Goal: Task Accomplishment & Management: Complete application form

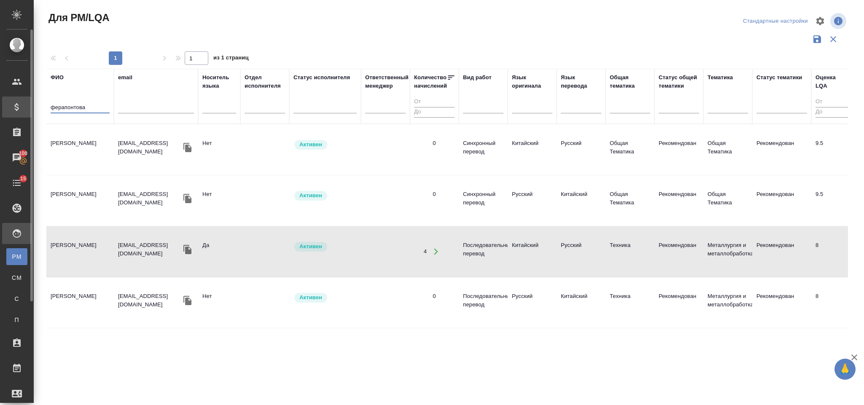
drag, startPoint x: 86, startPoint y: 111, endPoint x: 28, endPoint y: 108, distance: 57.8
click at [28, 108] on div ".cls-1 fill:#fff; AWATERA Gorlenko Yuliua Клиенты Спецификации Заказы 100 Чаты …" at bounding box center [432, 202] width 864 height 405
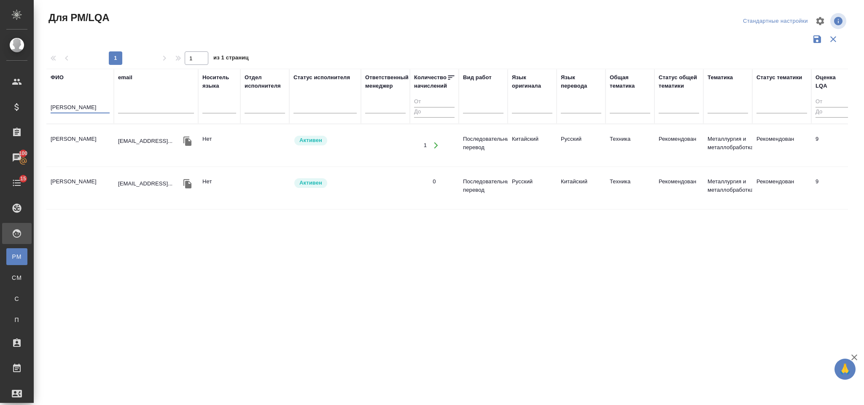
type input "[PERSON_NAME]"
click at [88, 141] on td "[PERSON_NAME]" at bounding box center [79, 146] width 67 height 30
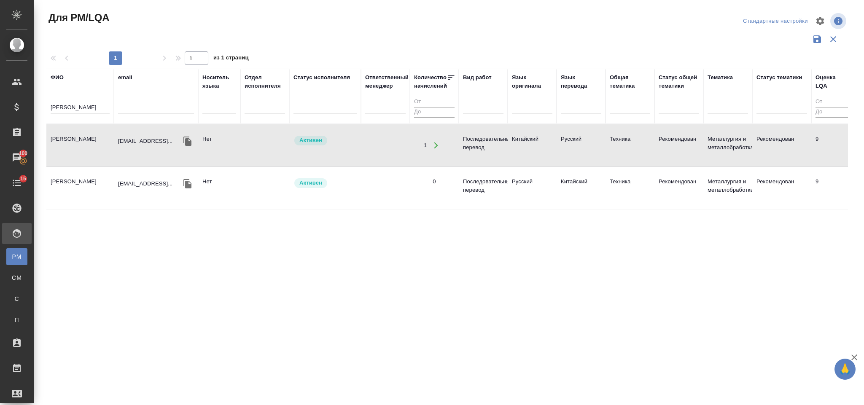
click at [88, 141] on td "Усольцев Алексей" at bounding box center [79, 146] width 67 height 30
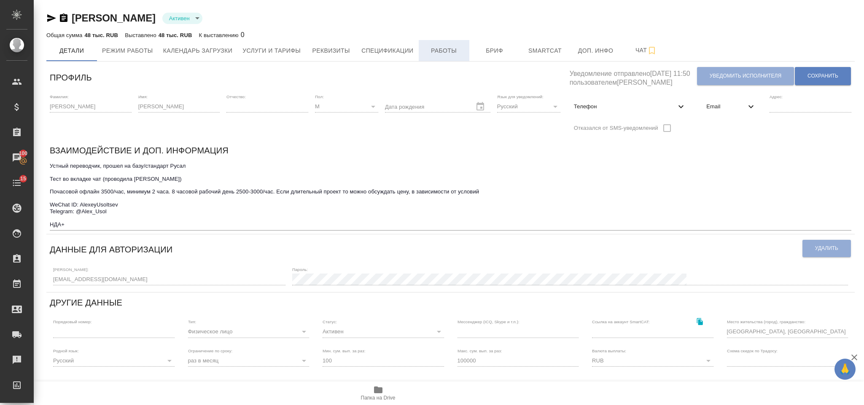
click at [457, 51] on span "Работы" at bounding box center [444, 51] width 40 height 11
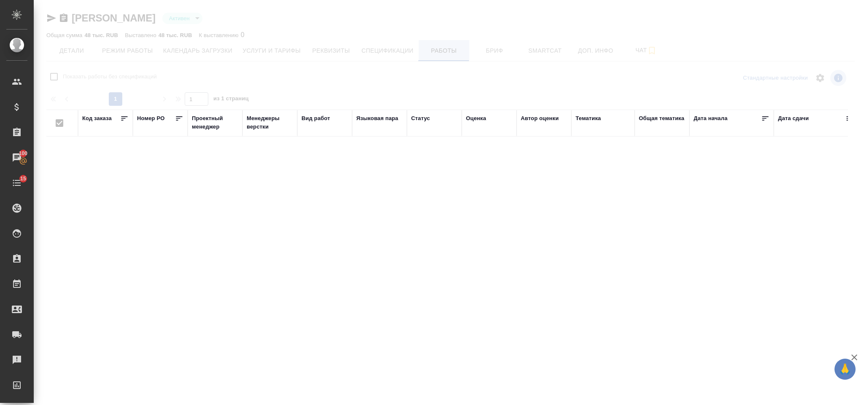
checkbox input "false"
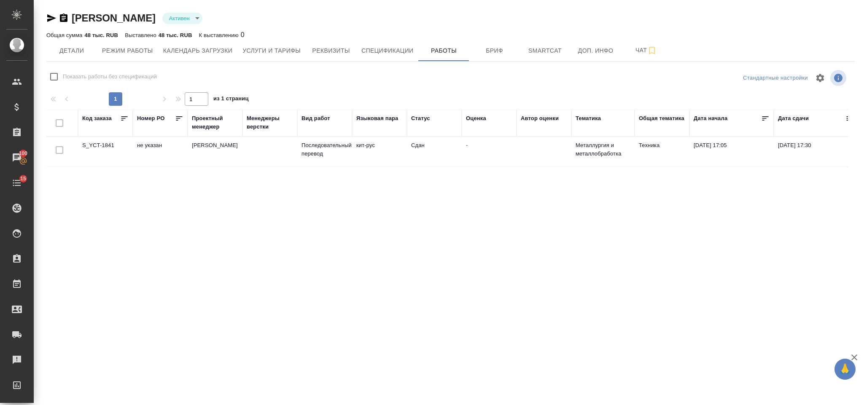
click at [150, 152] on td "не указан" at bounding box center [160, 152] width 55 height 30
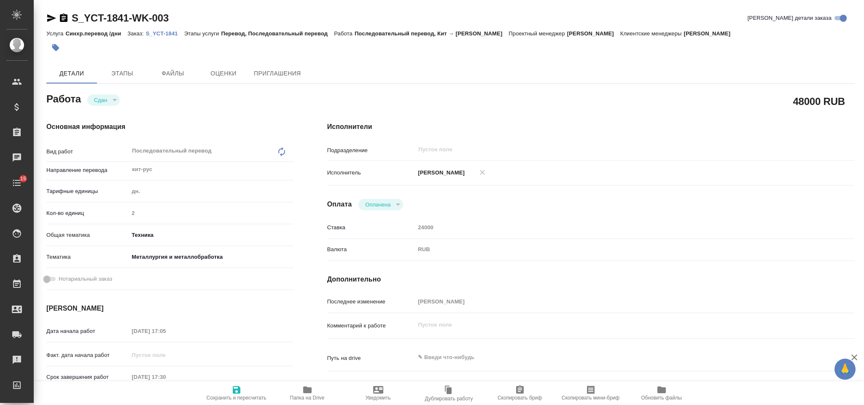
click at [165, 37] on p "S_YCT-1841" at bounding box center [165, 33] width 38 height 6
type textarea "x"
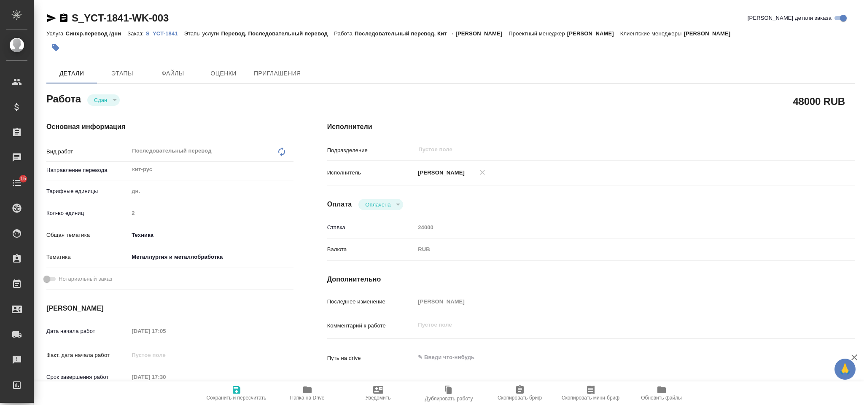
type textarea "x"
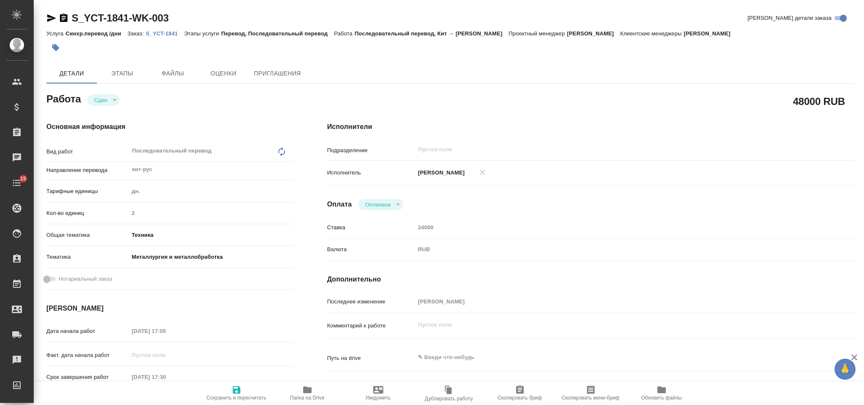
type textarea "x"
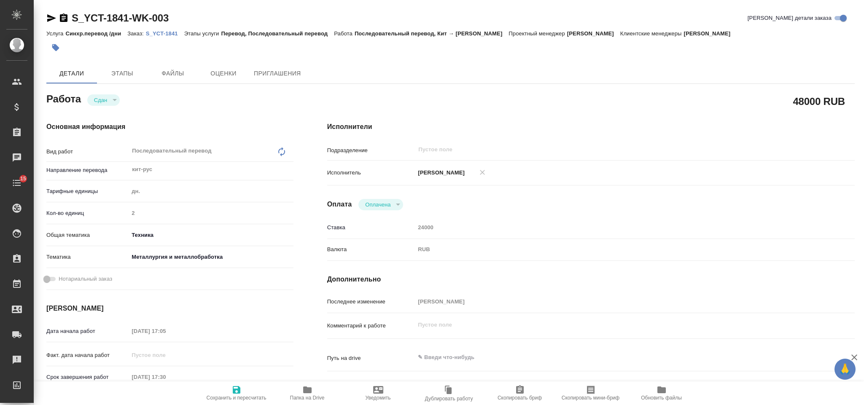
type textarea "x"
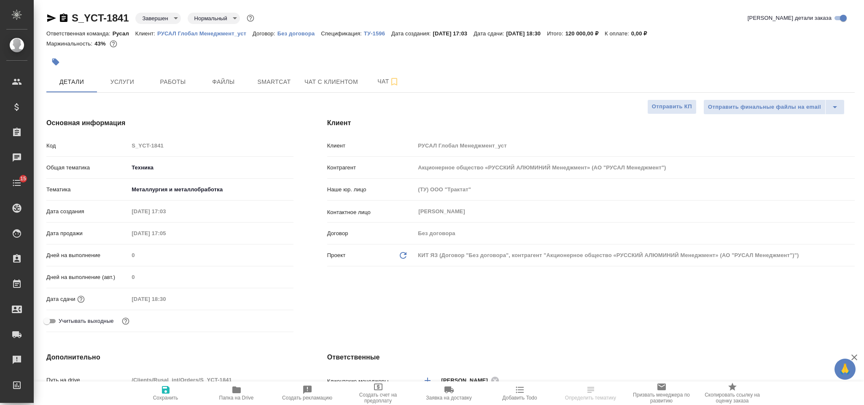
select select "RU"
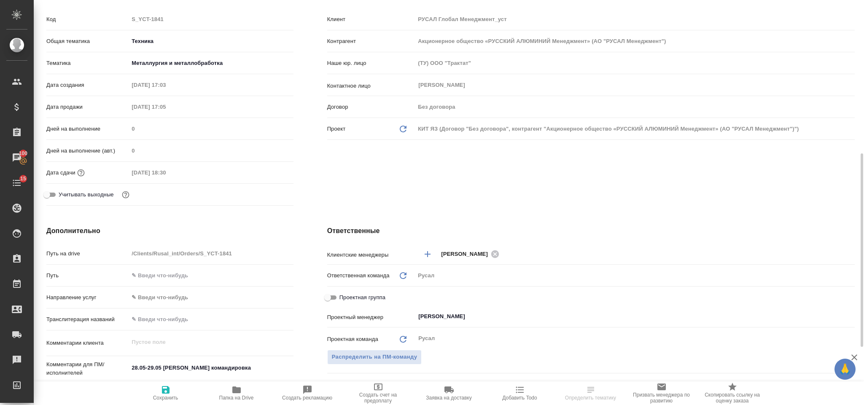
scroll to position [190, 0]
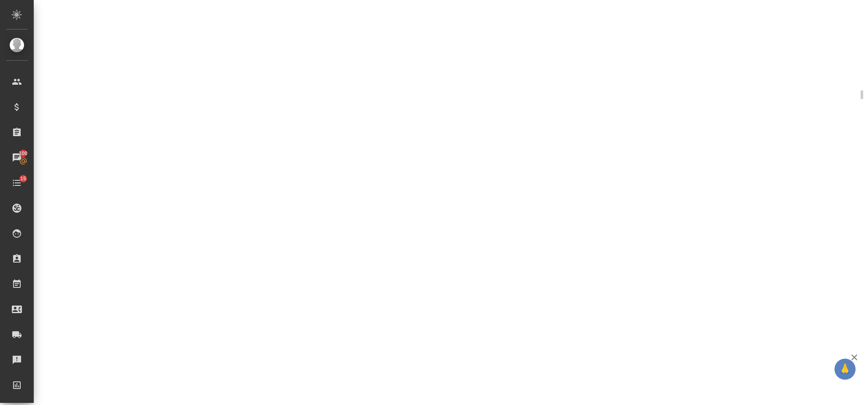
select select "RU"
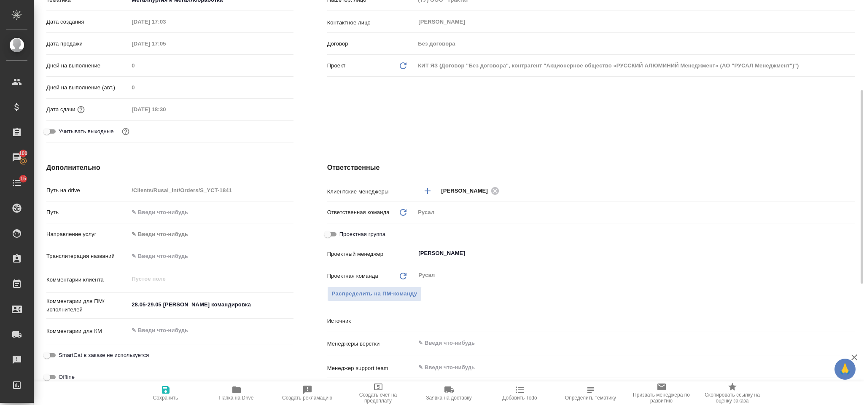
type textarea "x"
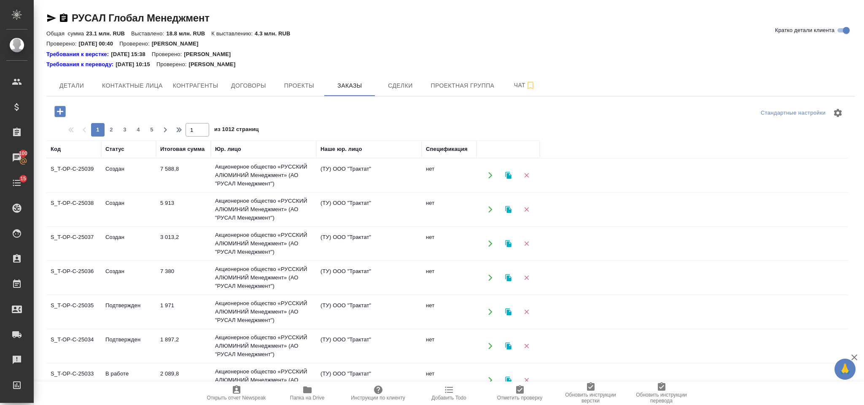
click at [54, 111] on icon "button" at bounding box center [60, 111] width 15 height 15
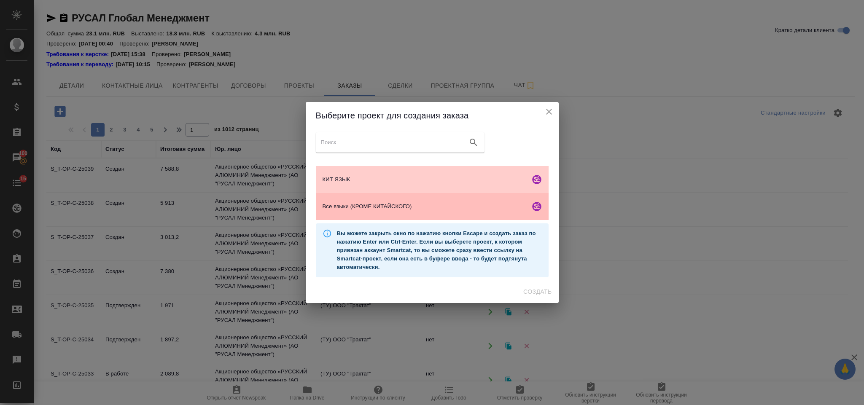
click at [388, 202] on span "Все языки (КРОМЕ КИТАЙСКОГО)" at bounding box center [425, 206] width 204 height 8
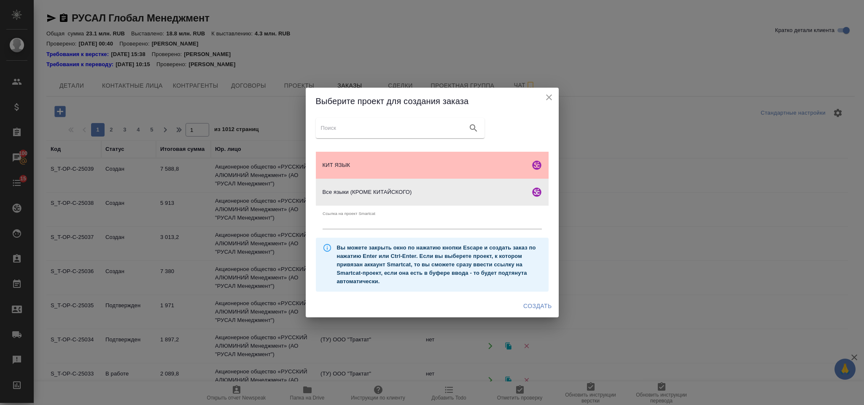
click at [423, 174] on div "КИТ ЯЗЫК" at bounding box center [432, 165] width 233 height 27
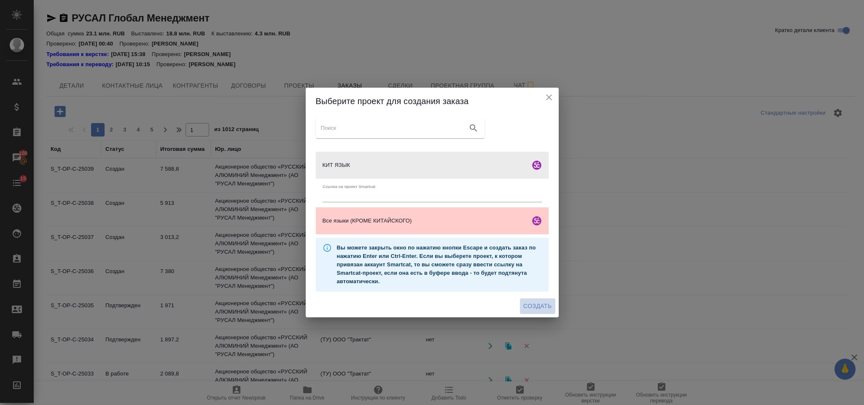
click at [547, 308] on span "Создать" at bounding box center [537, 306] width 28 height 11
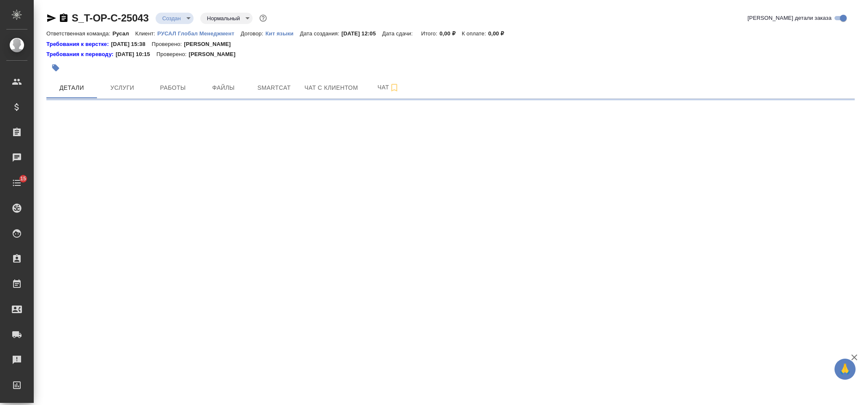
select select "RU"
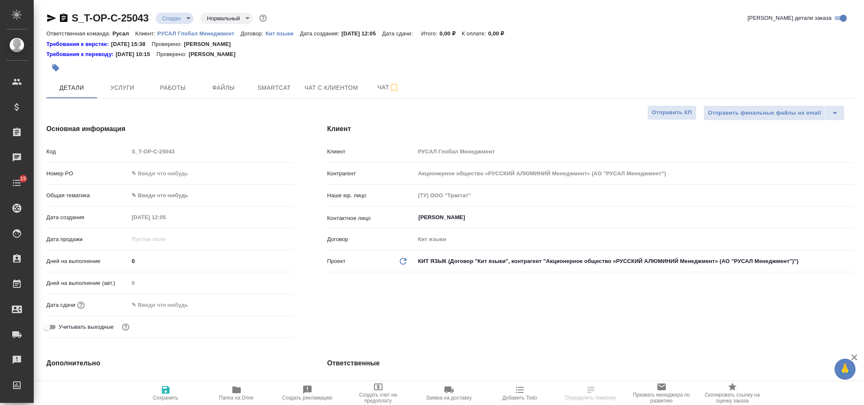
click at [164, 175] on input "text" at bounding box center [211, 173] width 164 height 12
type textarea "x"
paste input "Т-ОП-С-46655"
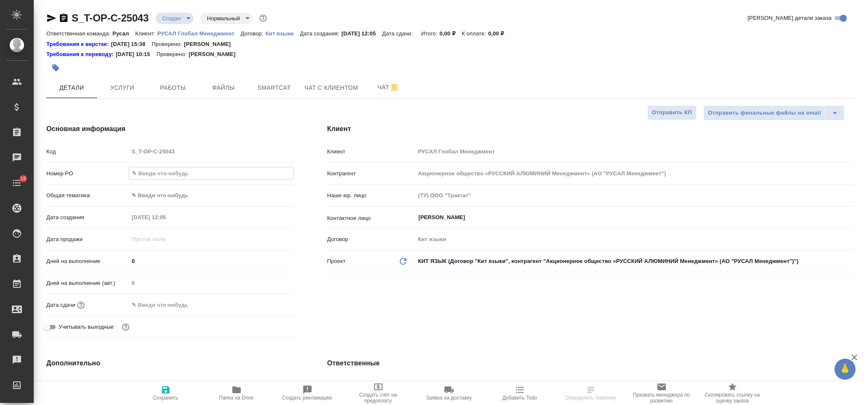
type input "Т-ОП-С-46655"
type textarea "x"
type input "Т-ОП-С-46655"
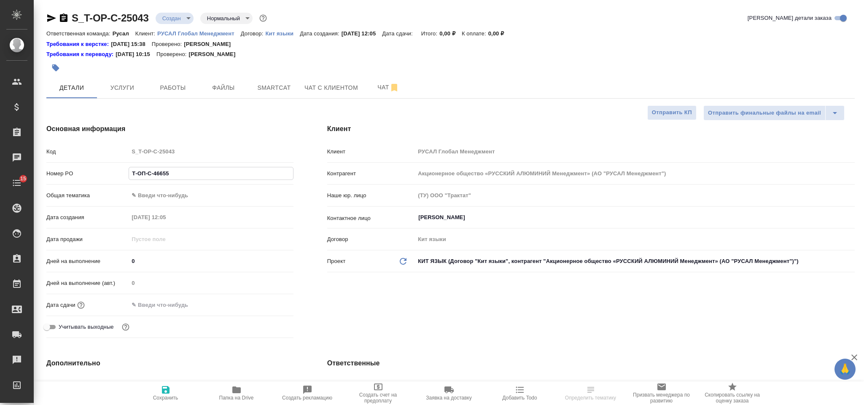
click at [166, 196] on body "🙏 .cls-1 fill:#fff; AWATERA Gorlenko Yuliua Клиенты Спецификации Заказы Чаты 15…" at bounding box center [432, 202] width 864 height 405
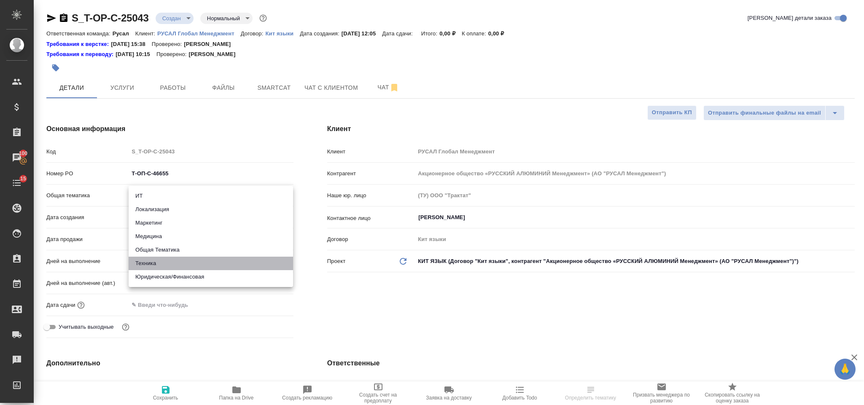
click at [195, 262] on li "Техника" at bounding box center [211, 263] width 164 height 13
type input "tech"
type textarea "x"
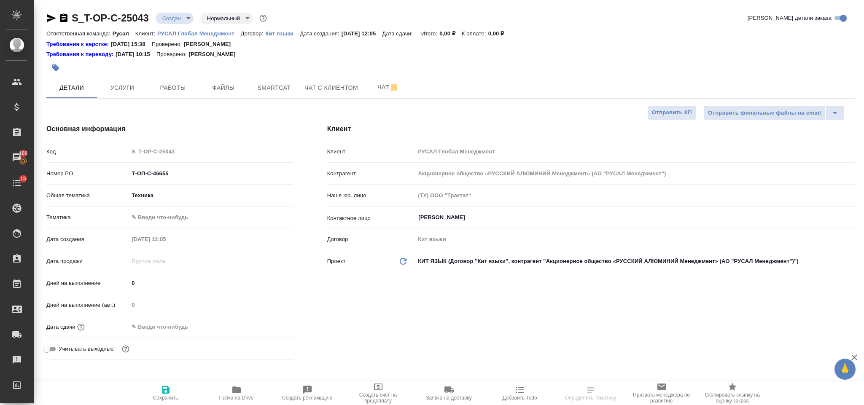
click at [177, 217] on body "🙏 .cls-1 fill:#fff; AWATERA Gorlenko Yuliua Клиенты Спецификации Заказы 100 Чат…" at bounding box center [432, 202] width 864 height 405
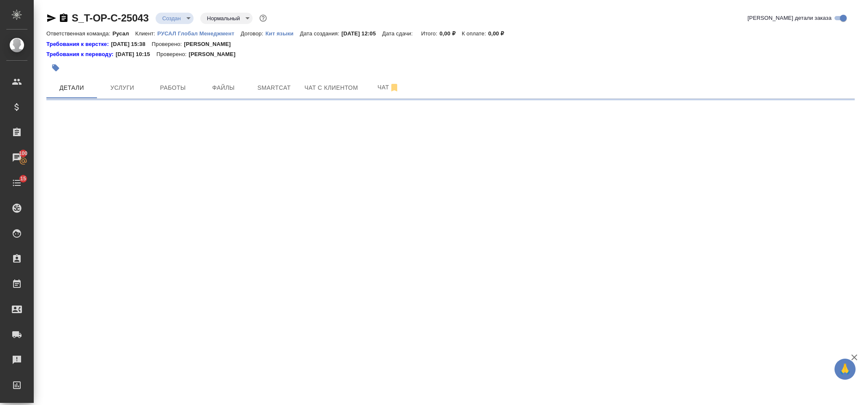
select select "RU"
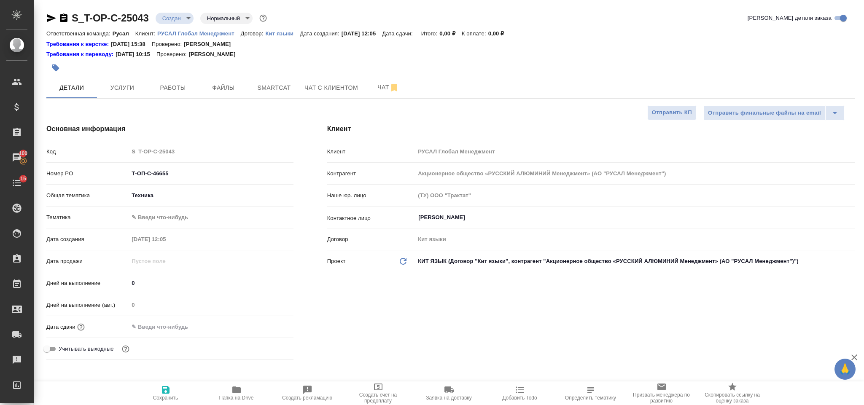
type textarea "x"
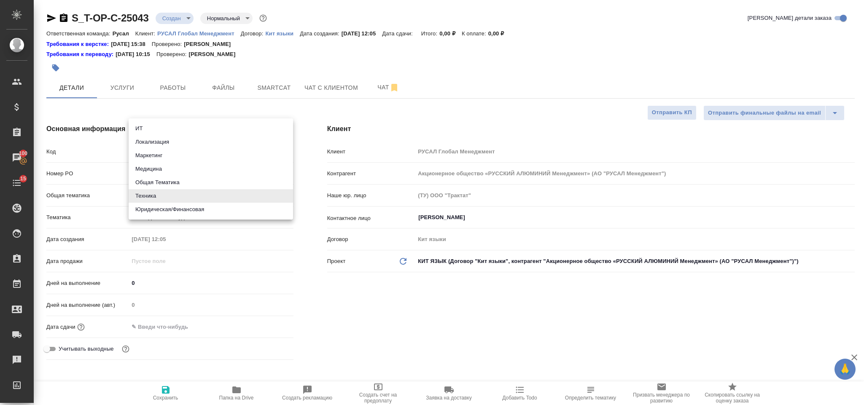
click at [173, 197] on body "🙏 .cls-1 fill:#fff; AWATERA Gorlenko Yuliua Клиенты Спецификации Заказы 100 Чат…" at bounding box center [432, 202] width 864 height 405
click at [174, 229] on div at bounding box center [432, 202] width 864 height 405
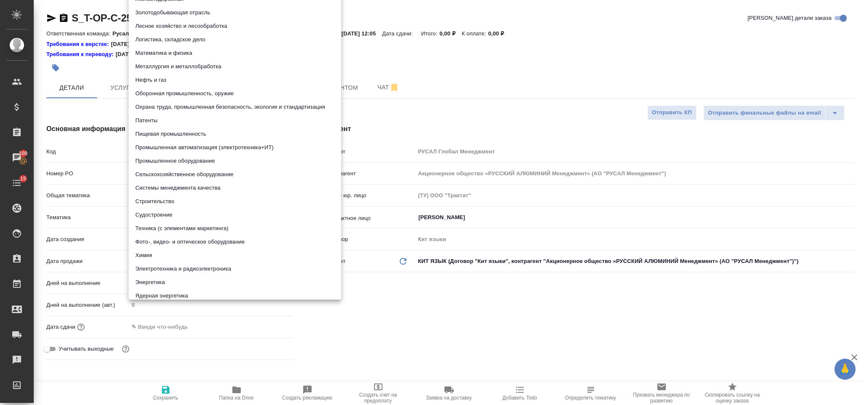
click at [171, 218] on body "🙏 .cls-1 fill:#fff; AWATERA Gorlenko Yuliua Клиенты Спецификации Заказы 100 Чат…" at bounding box center [432, 202] width 864 height 405
click at [237, 67] on li "Металлургия и металлобработка" at bounding box center [235, 66] width 213 height 13
type input "60014e23f7d9dc5f480a3cf8"
type textarea "x"
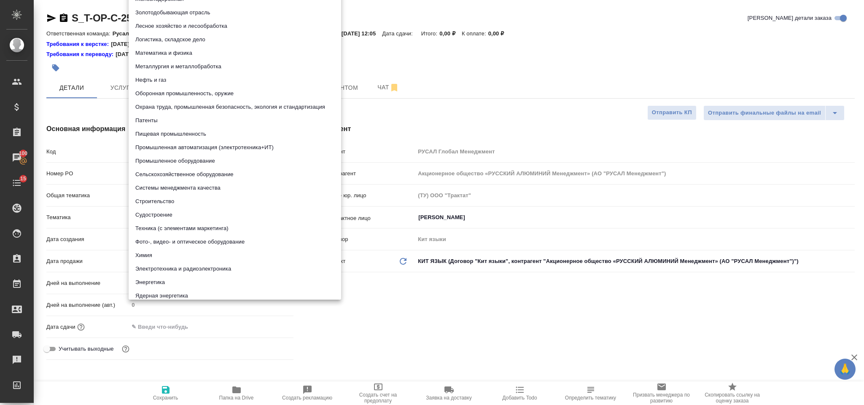
type textarea "x"
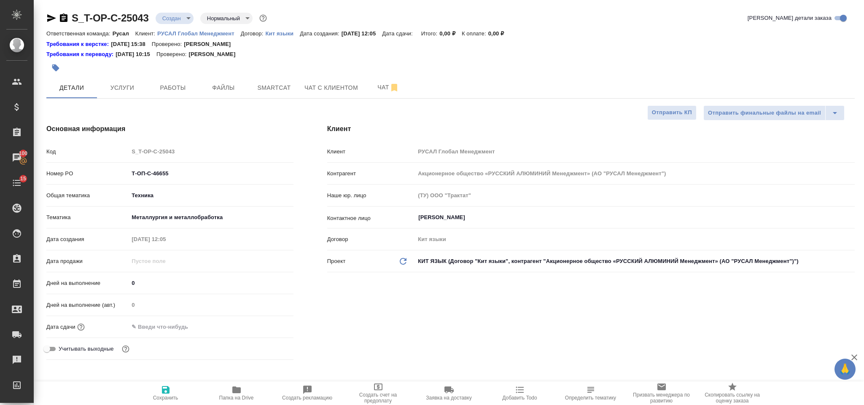
click at [186, 321] on input "text" at bounding box center [166, 327] width 74 height 12
click at [270, 327] on icon "button" at bounding box center [269, 326] width 10 height 10
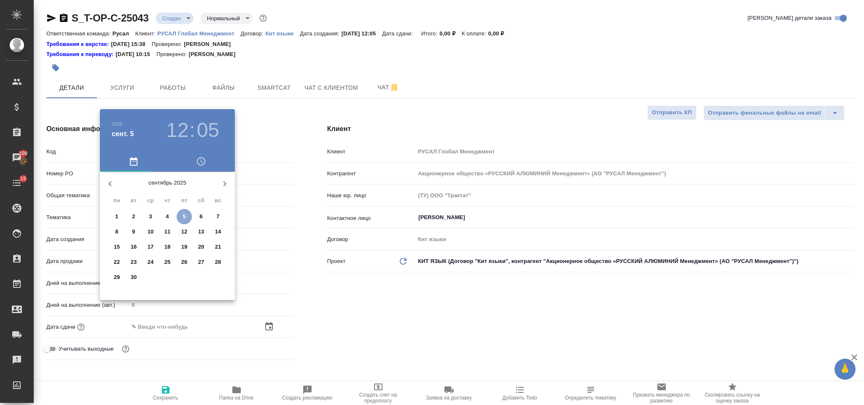
click at [183, 218] on p "5" at bounding box center [184, 217] width 3 height 8
type input "05.09.2025 12:05"
type textarea "x"
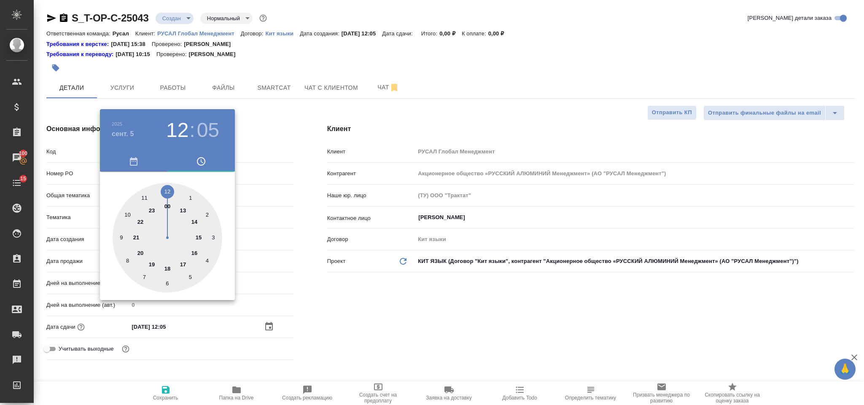
click at [183, 210] on div at bounding box center [168, 238] width 110 height 110
type input "05.09.2025 13:05"
type textarea "x"
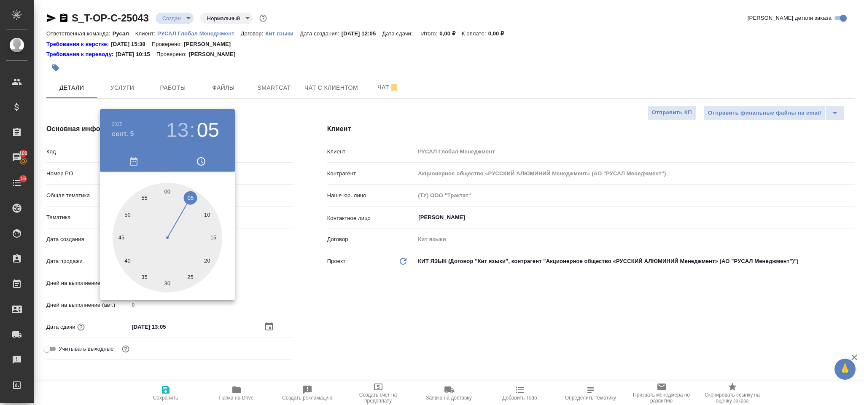
click at [167, 188] on div at bounding box center [168, 238] width 110 height 110
type input "05.09.2025 13:00"
type textarea "x"
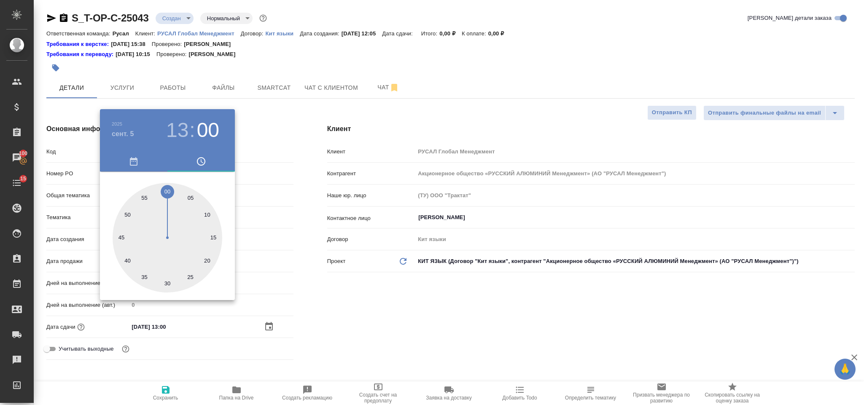
click at [353, 292] on div at bounding box center [432, 202] width 864 height 405
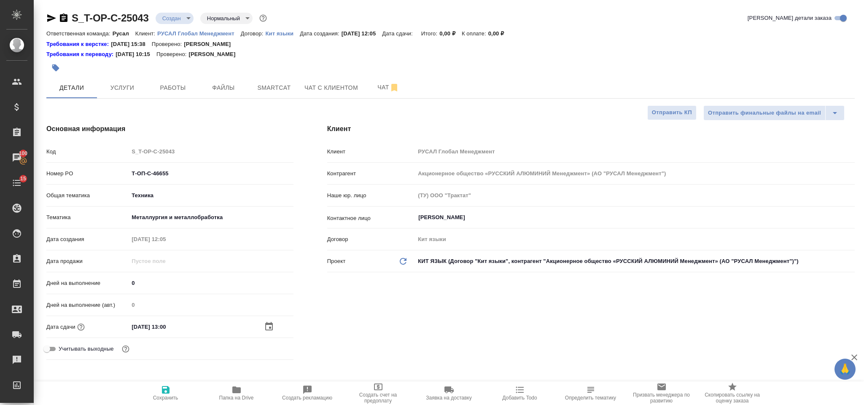
click at [173, 388] on span "Сохранить" at bounding box center [165, 393] width 61 height 16
type textarea "x"
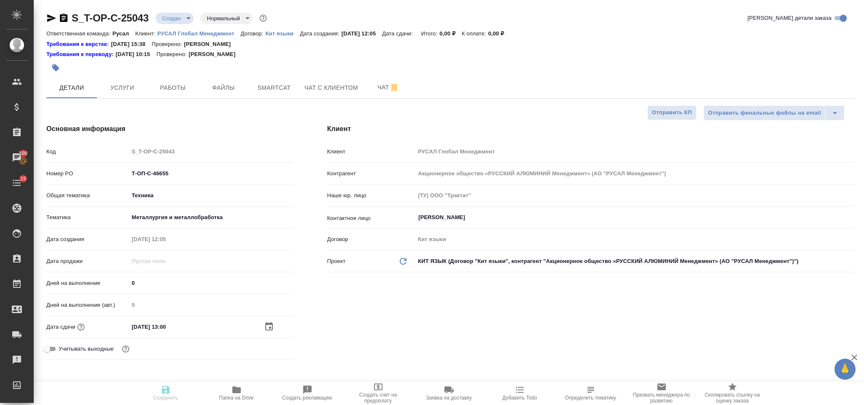
type textarea "x"
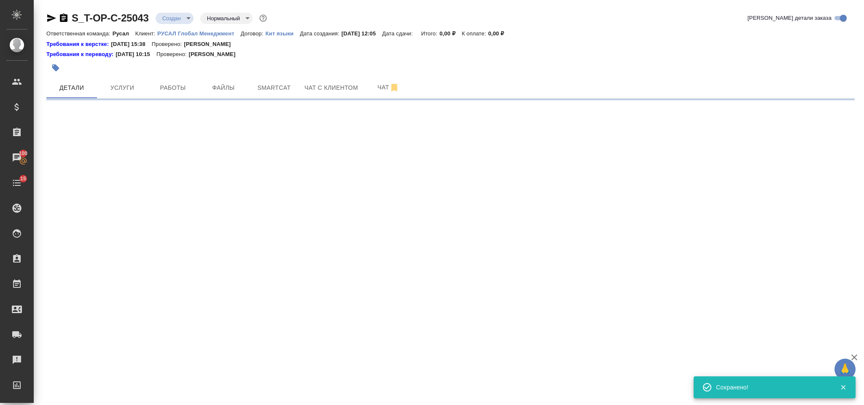
select select "RU"
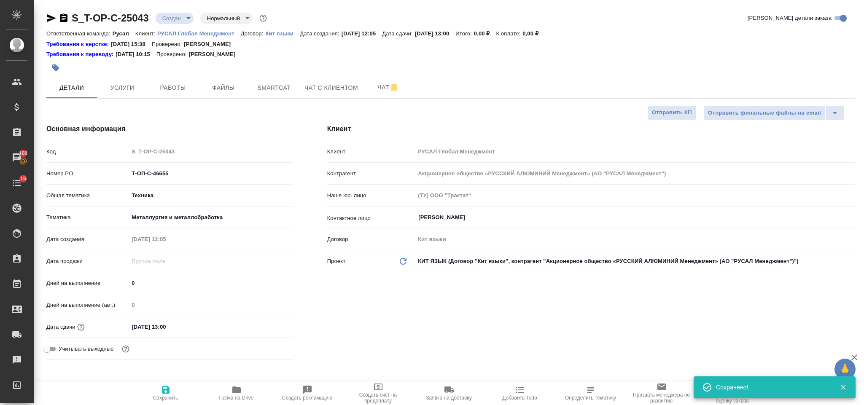
type textarea "x"
click at [234, 84] on span "Файлы" at bounding box center [223, 88] width 40 height 11
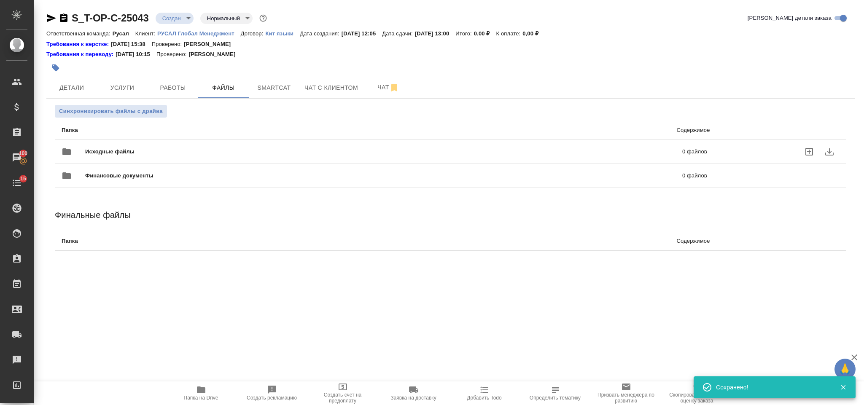
click at [185, 148] on span "Исходные файлы" at bounding box center [247, 152] width 324 height 8
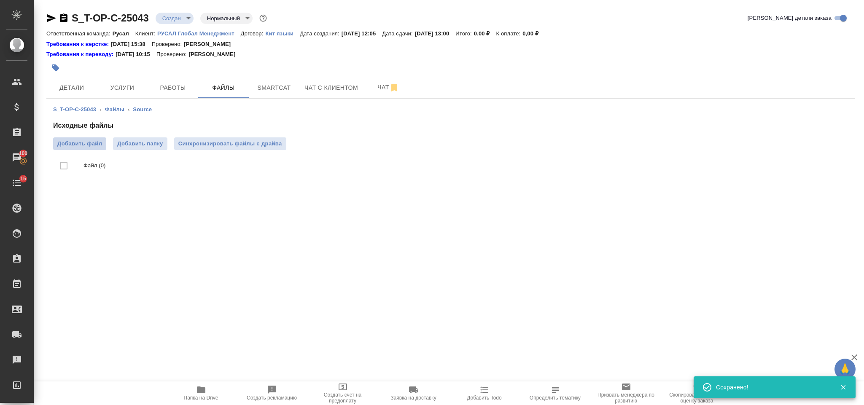
click at [103, 143] on label "Добавить файл" at bounding box center [79, 144] width 53 height 13
click at [0, 0] on input "Добавить файл" at bounding box center [0, 0] width 0 height 0
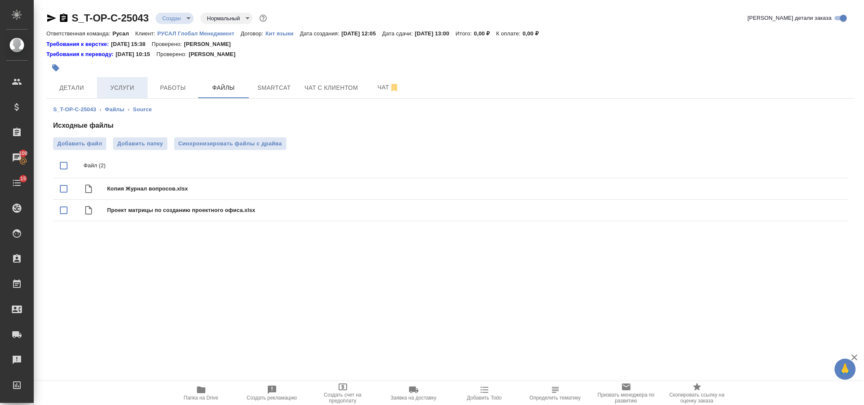
click at [123, 96] on button "Услуги" at bounding box center [122, 87] width 51 height 21
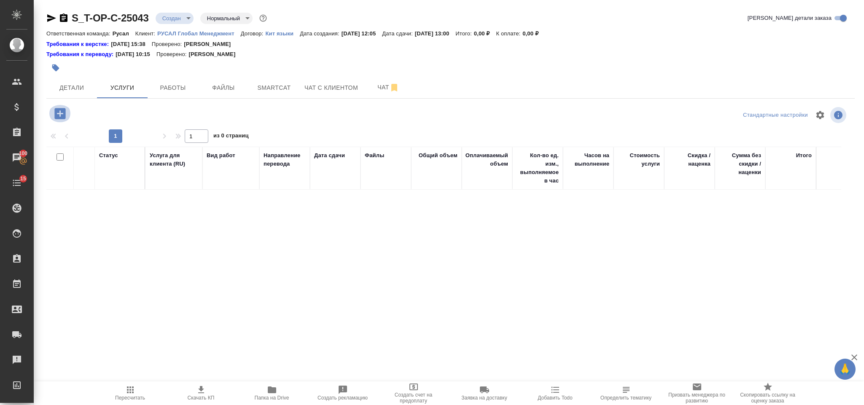
click at [61, 113] on icon "button" at bounding box center [60, 113] width 15 height 15
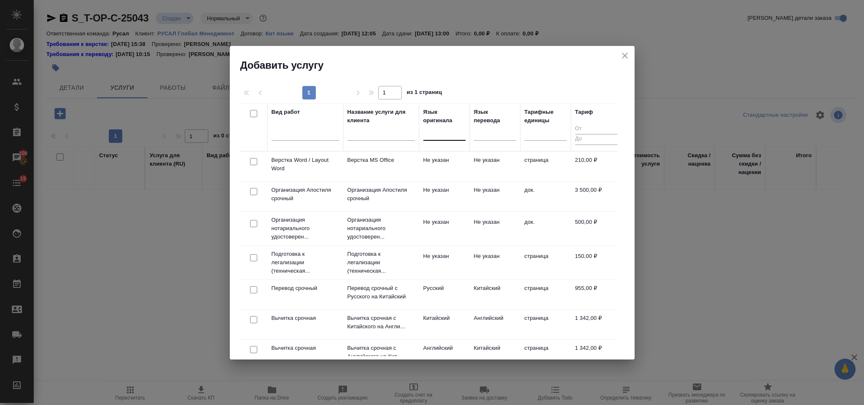
click at [448, 134] on div at bounding box center [444, 132] width 42 height 12
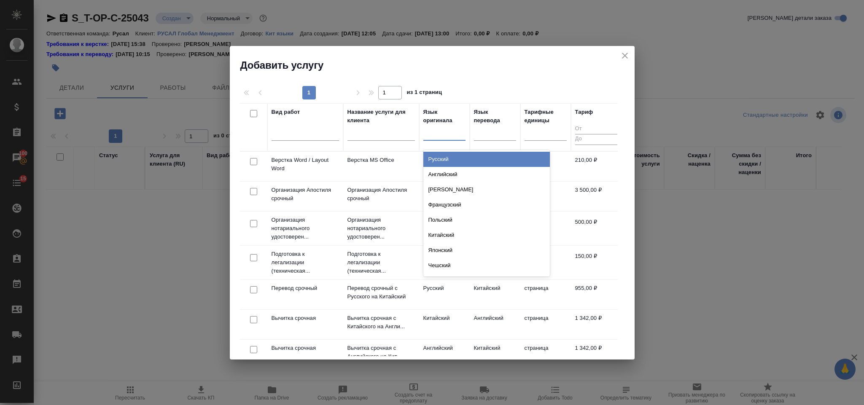
drag, startPoint x: 456, startPoint y: 157, endPoint x: 466, endPoint y: 151, distance: 11.9
click at [457, 157] on div "Русский" at bounding box center [486, 159] width 127 height 15
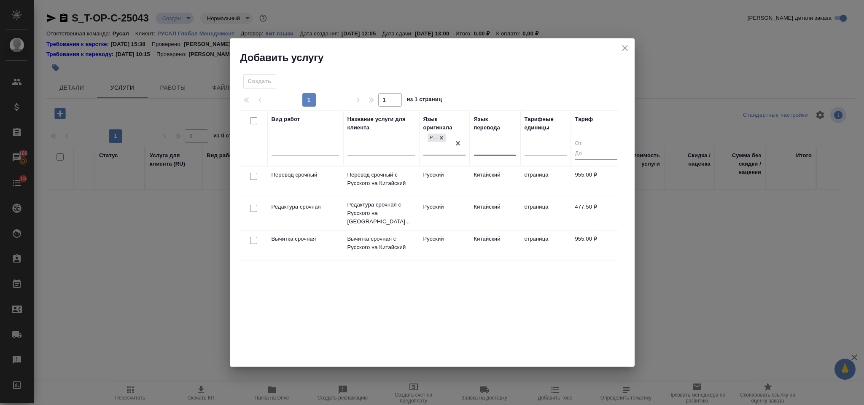
click at [478, 143] on div at bounding box center [478, 146] width 1 height 7
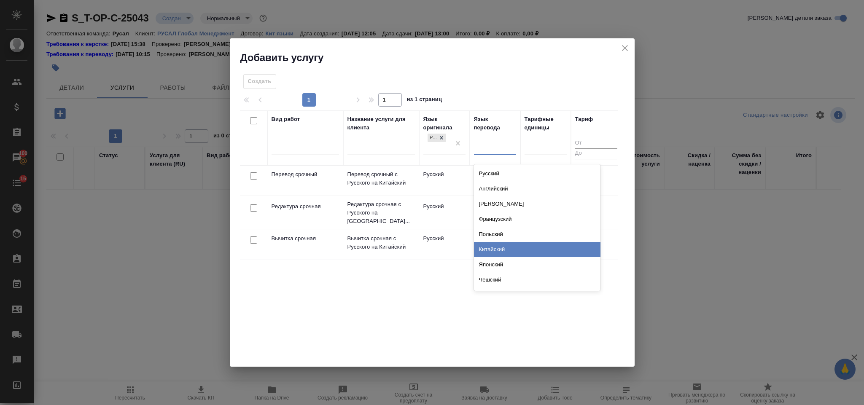
click at [510, 248] on div "Китайский" at bounding box center [537, 249] width 127 height 15
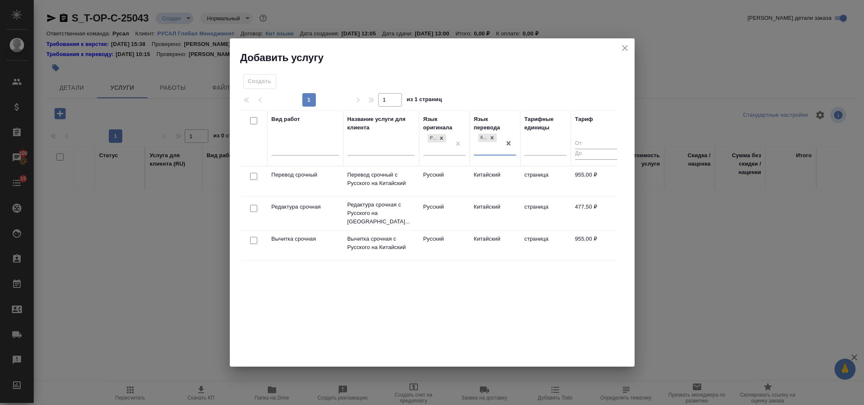
click at [253, 172] on div at bounding box center [253, 177] width 19 height 12
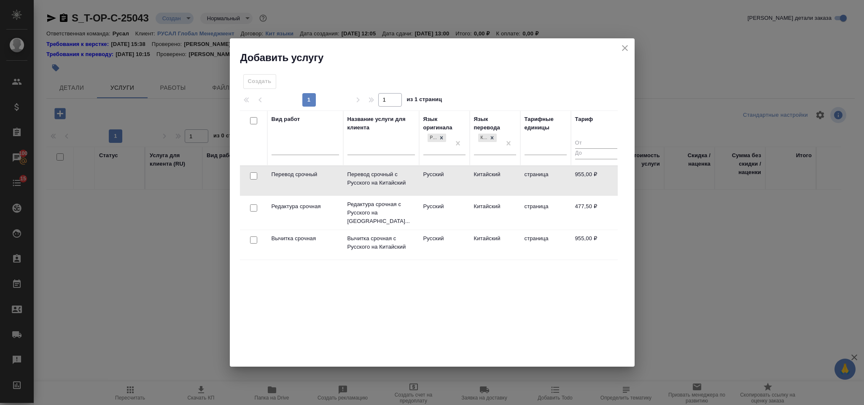
click at [251, 177] on input "checkbox" at bounding box center [253, 176] width 7 height 7
checkbox input "true"
click at [255, 205] on input "checkbox" at bounding box center [253, 208] width 7 height 7
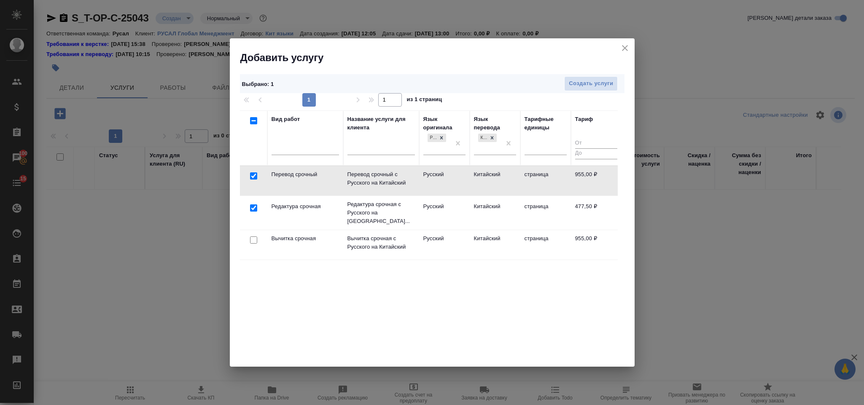
checkbox input "true"
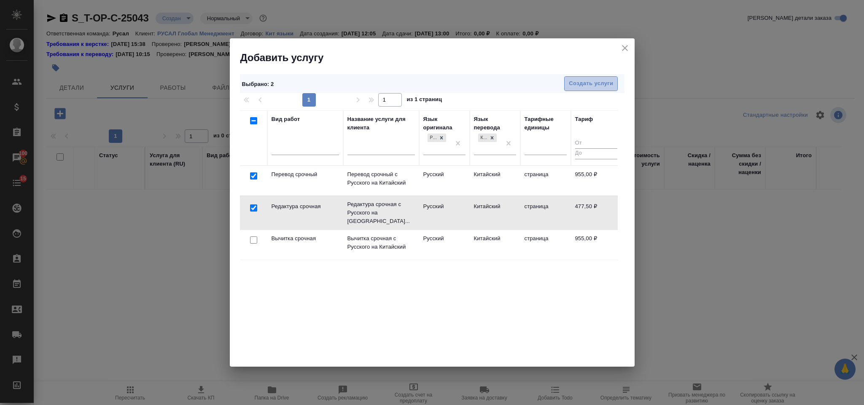
click at [578, 85] on span "Создать услуги" at bounding box center [591, 84] width 44 height 10
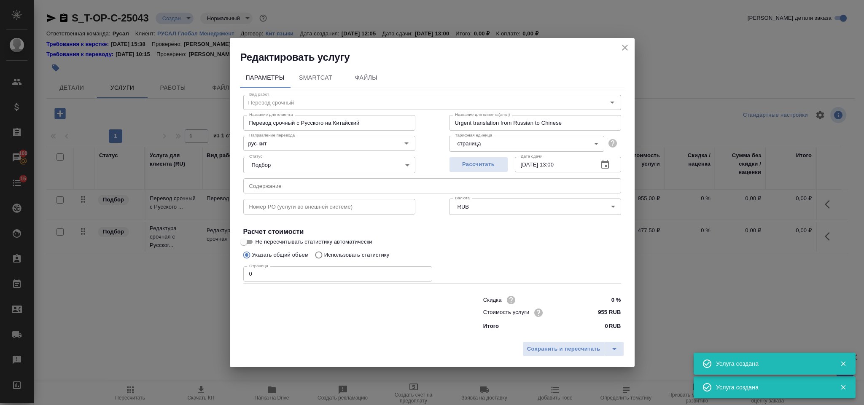
type input "Перевод срочный"
type input "Перевод срочный с Русского на Китайский"
type input "Urgent translation from Russian to Chinese"
type input "955 RUB"
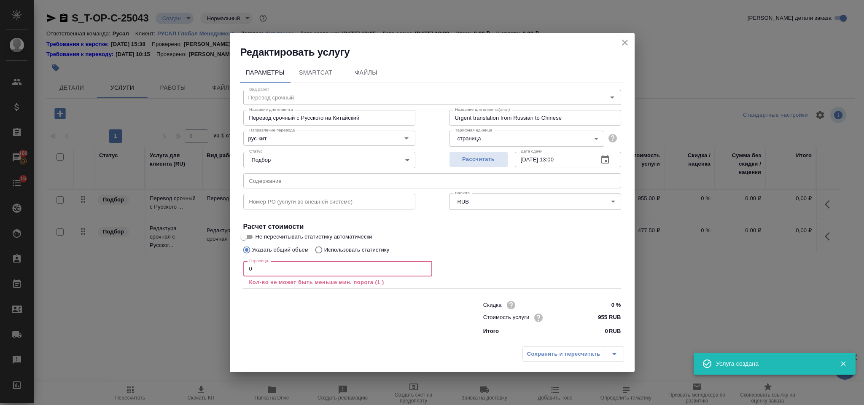
click at [301, 272] on input "0" at bounding box center [337, 269] width 189 height 15
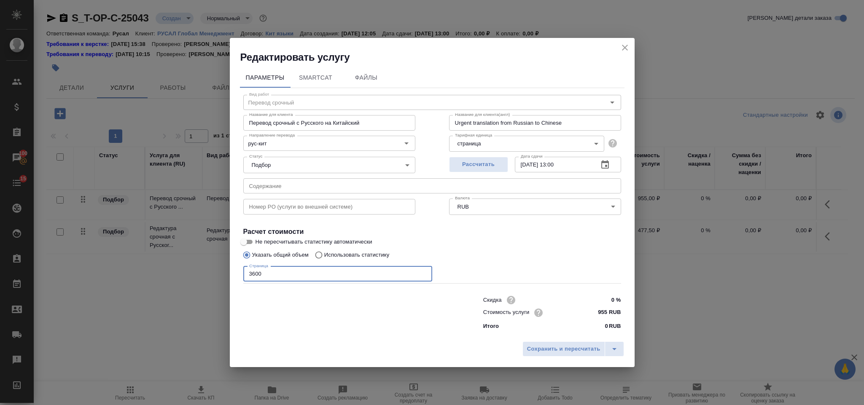
type input "3600"
click at [301, 184] on input "text" at bounding box center [432, 185] width 378 height 15
paste input "в перевод"
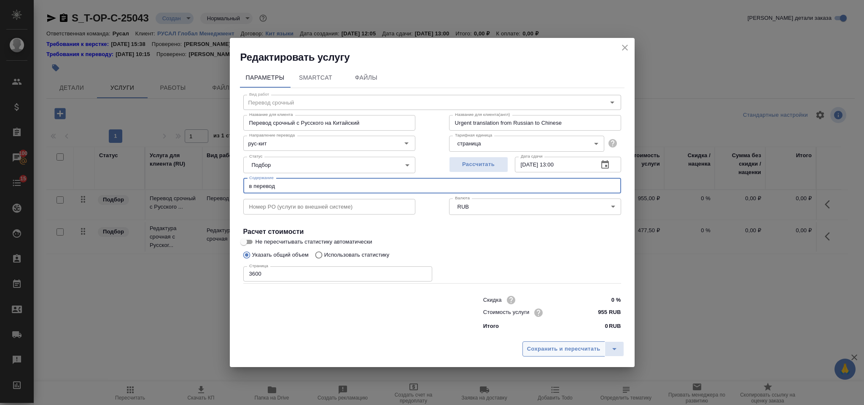
type input "в перевод"
click at [561, 346] on span "Сохранить и пересчитать" at bounding box center [563, 350] width 73 height 10
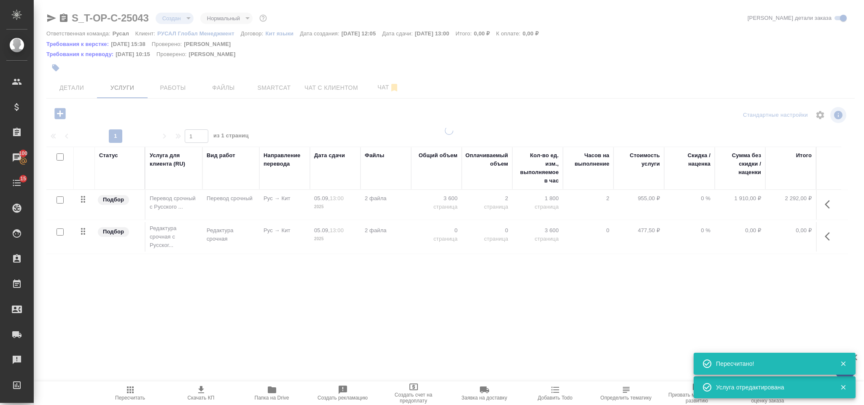
type input "urgent"
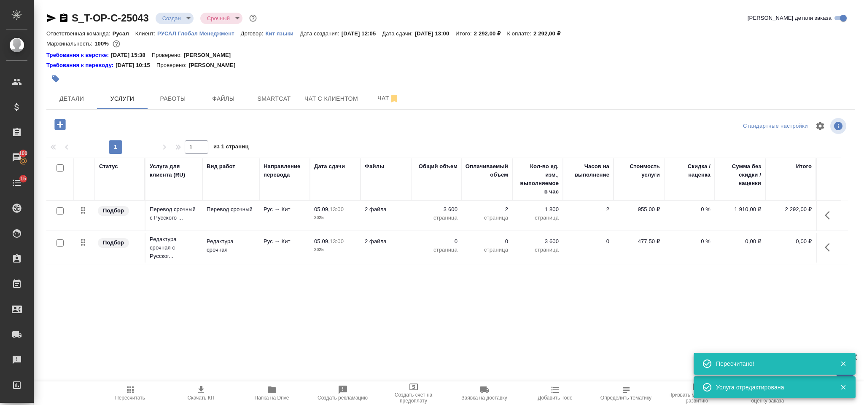
click at [827, 242] on button "button" at bounding box center [830, 247] width 20 height 20
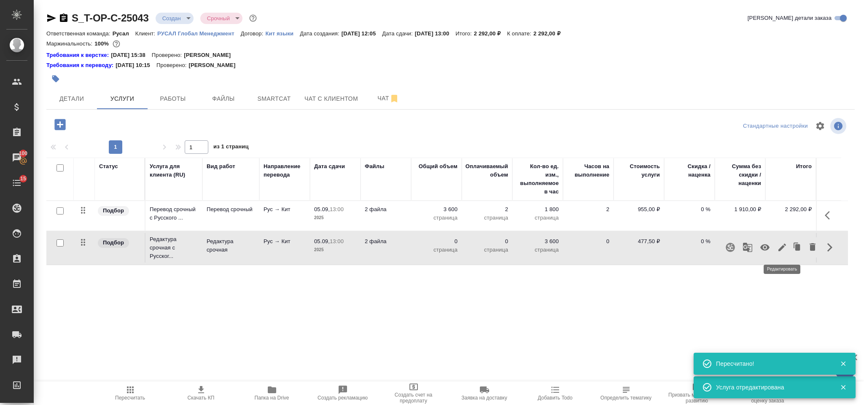
click at [782, 251] on icon "button" at bounding box center [782, 248] width 10 height 10
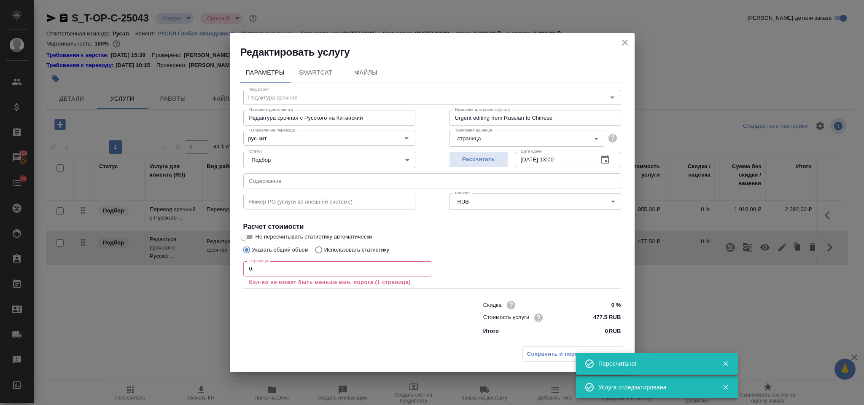
click at [280, 274] on input "0" at bounding box center [337, 269] width 189 height 15
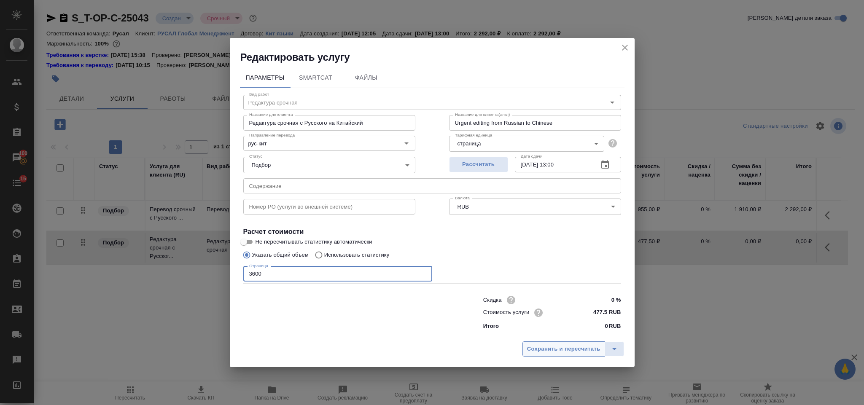
type input "3600"
click at [543, 345] on span "Сохранить и пересчитать" at bounding box center [563, 350] width 73 height 10
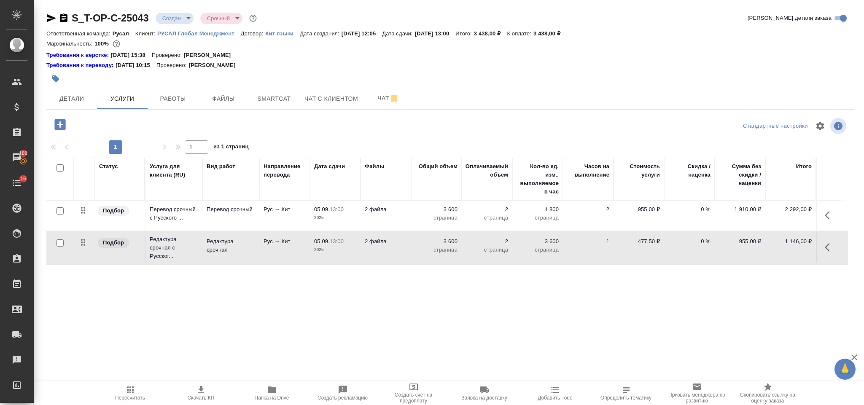
click at [67, 124] on button "button" at bounding box center [60, 124] width 23 height 17
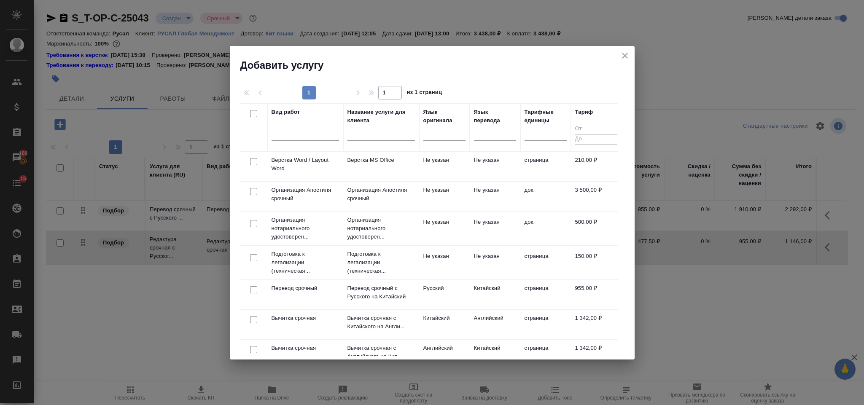
click at [248, 161] on div at bounding box center [253, 162] width 19 height 12
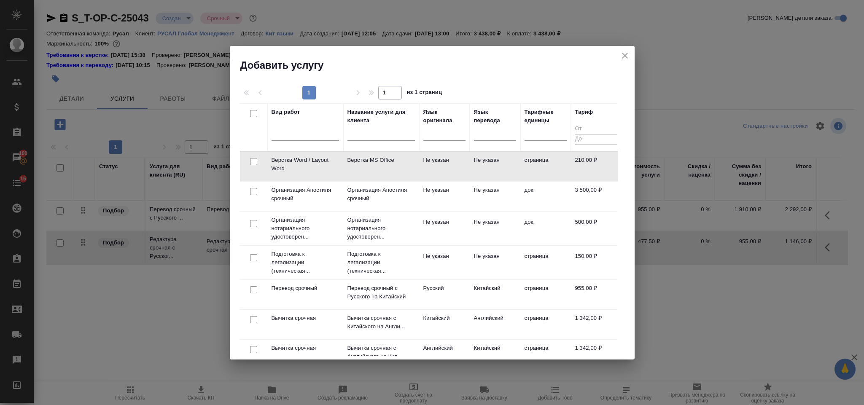
click at [252, 162] on input "checkbox" at bounding box center [253, 161] width 7 height 7
checkbox input "true"
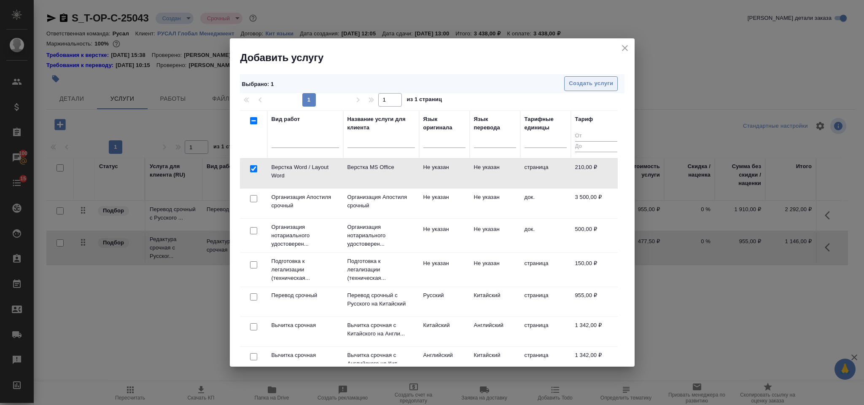
click at [604, 83] on span "Создать услуги" at bounding box center [591, 84] width 44 height 10
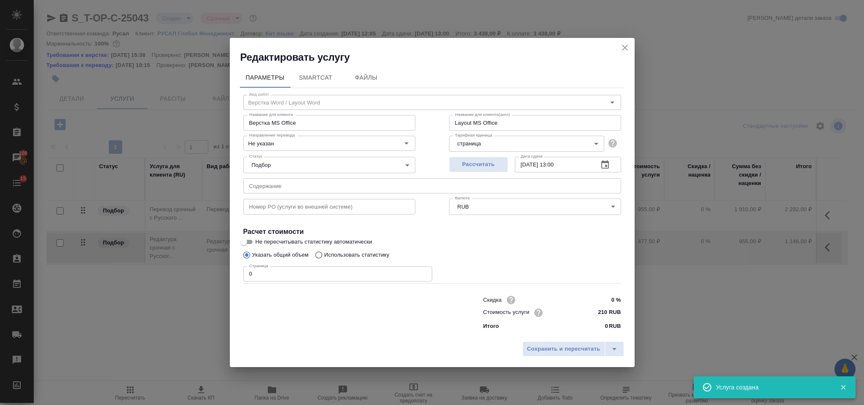
click at [291, 272] on input "0" at bounding box center [337, 274] width 189 height 15
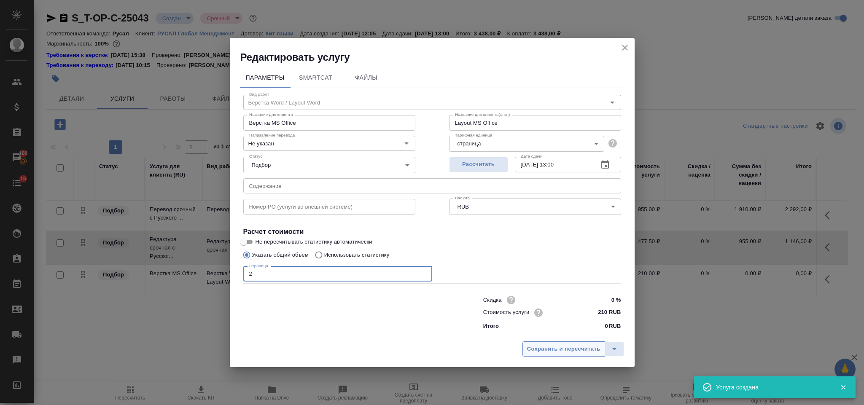
type input "2"
click at [565, 346] on span "Сохранить и пересчитать" at bounding box center [563, 350] width 73 height 10
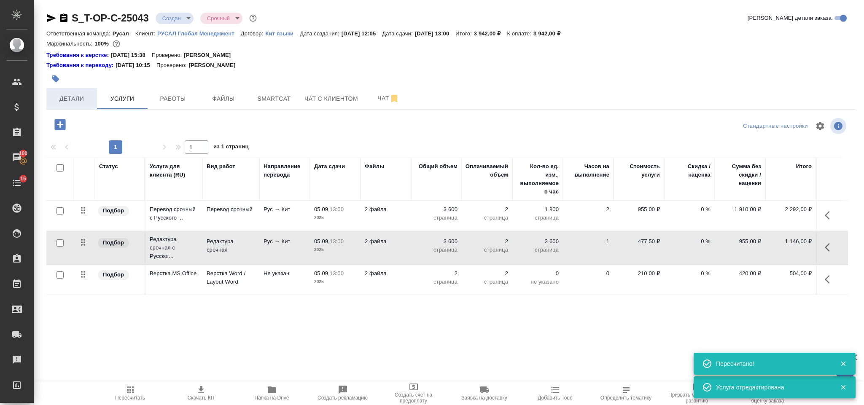
click at [71, 104] on button "Детали" at bounding box center [71, 98] width 51 height 21
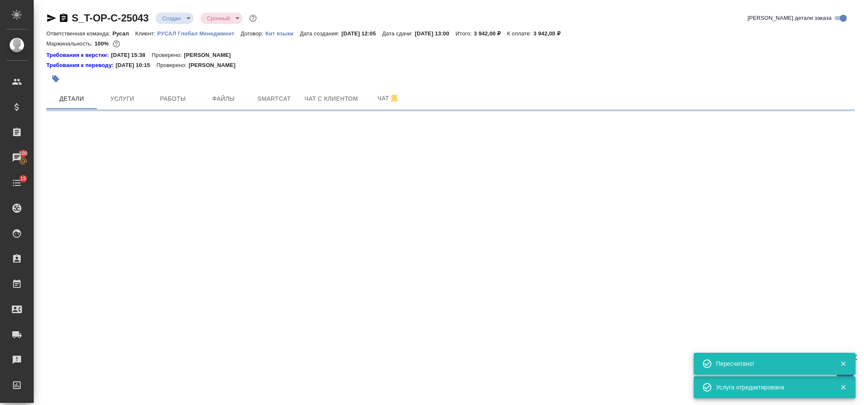
select select "RU"
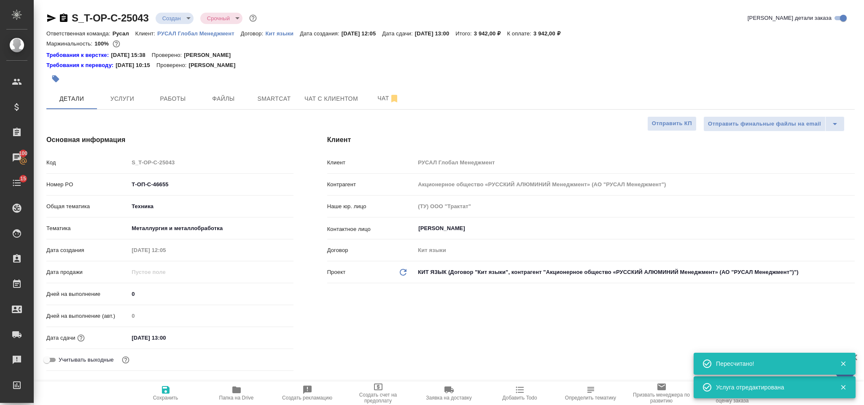
type textarea "x"
click at [64, 17] on icon "button" at bounding box center [64, 18] width 10 height 10
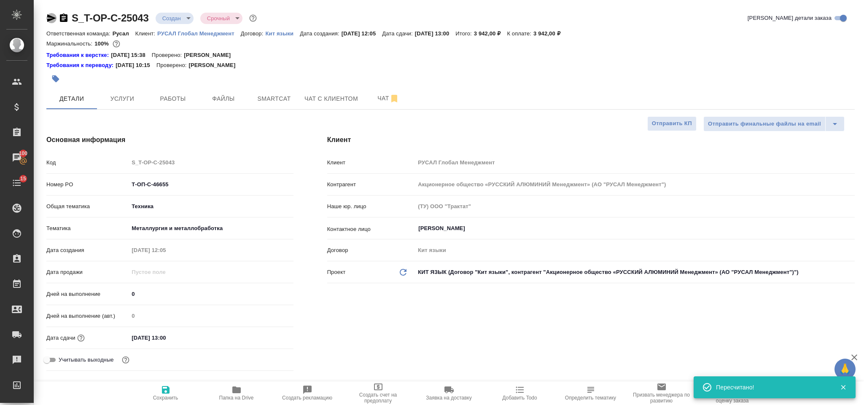
click at [49, 18] on icon "button" at bounding box center [51, 18] width 10 height 10
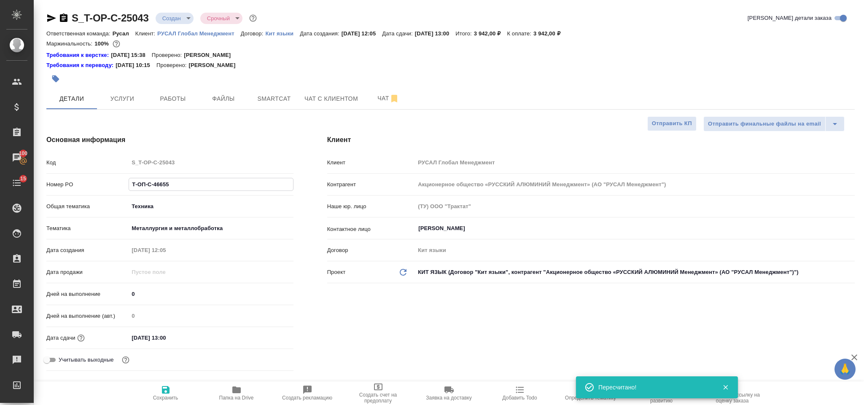
drag, startPoint x: 185, startPoint y: 188, endPoint x: 113, endPoint y: 185, distance: 72.2
click at [113, 185] on div "Номер PO Т-ОП-С-46655" at bounding box center [169, 184] width 247 height 15
